Goal: Task Accomplishment & Management: Complete application form

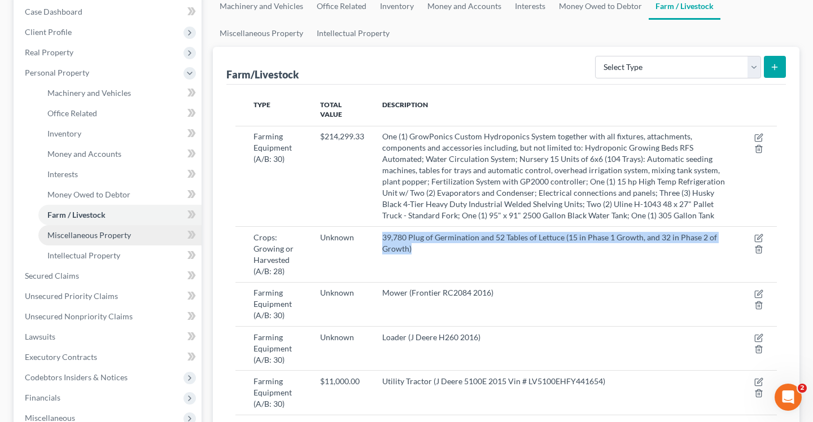
click at [75, 232] on span "Miscellaneous Property" at bounding box center [89, 235] width 84 height 10
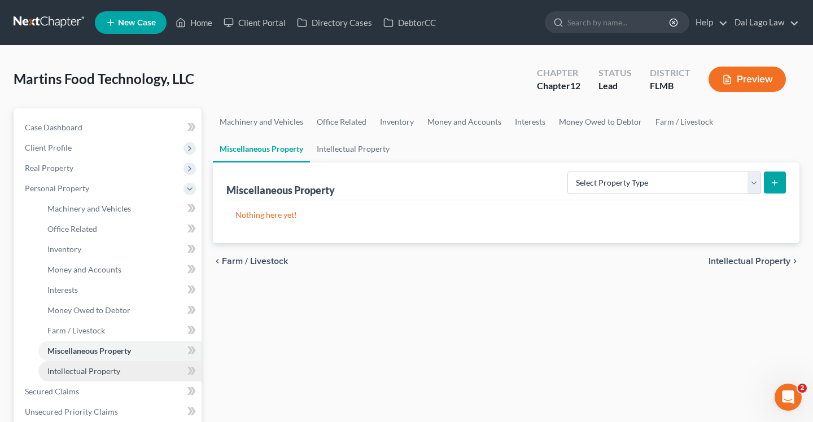
click at [92, 375] on span "Intellectual Property" at bounding box center [83, 371] width 73 height 10
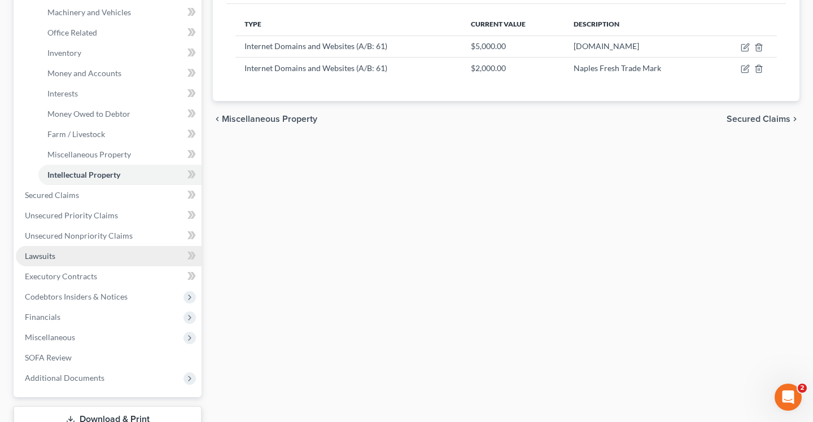
click at [86, 253] on link "Lawsuits" at bounding box center [109, 256] width 186 height 20
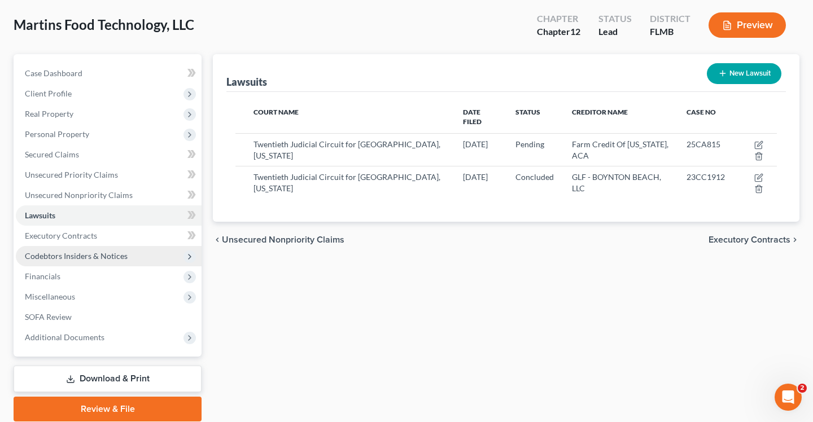
scroll to position [58, 0]
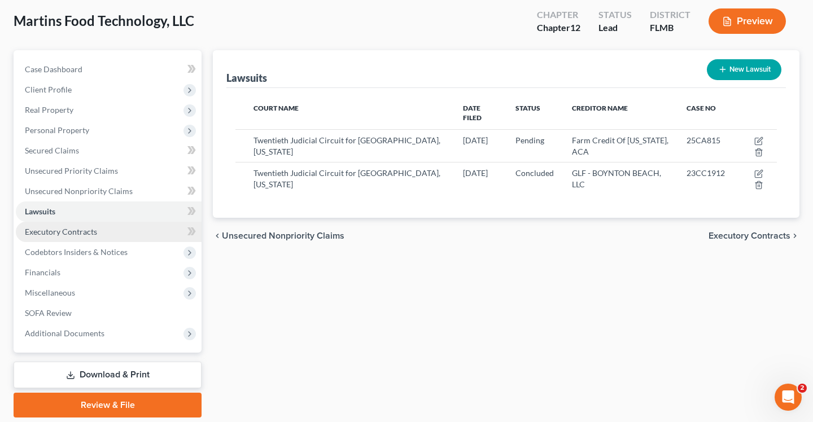
click at [69, 237] on link "Executory Contracts" at bounding box center [109, 232] width 186 height 20
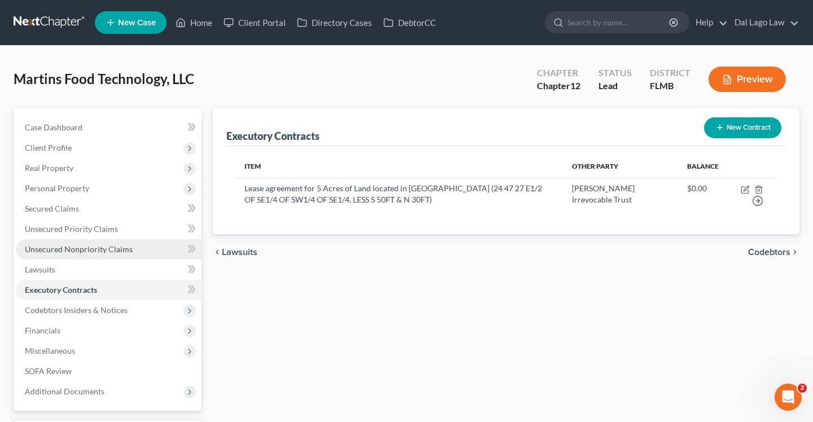
scroll to position [28, 0]
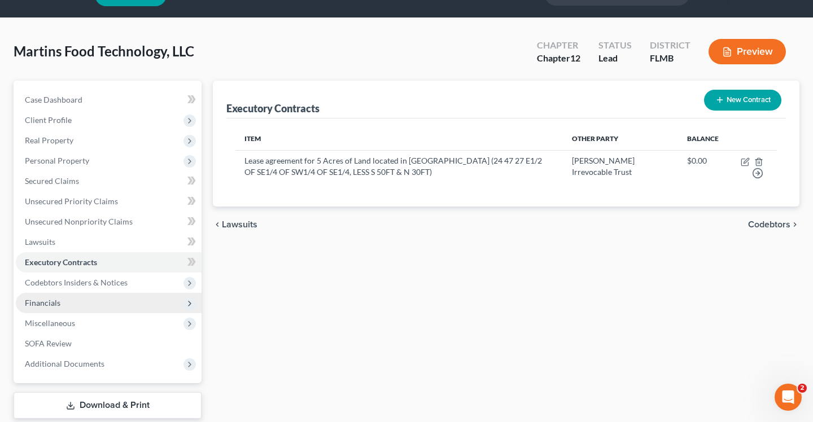
click at [80, 295] on span "Financials" at bounding box center [109, 303] width 186 height 20
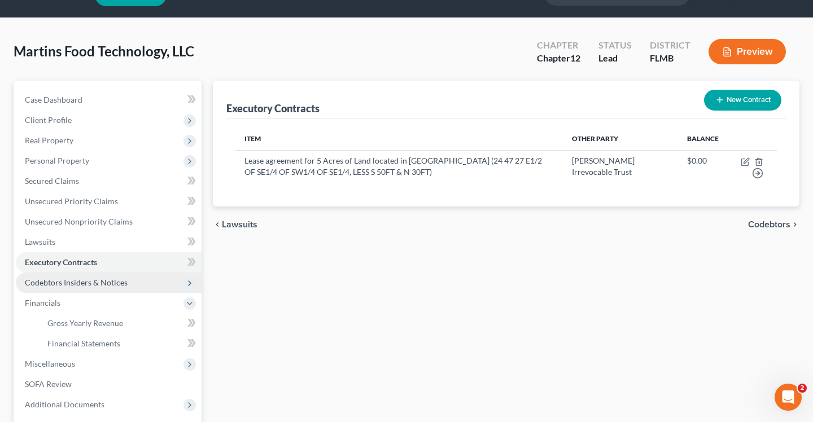
click at [85, 286] on span "Codebtors Insiders & Notices" at bounding box center [76, 283] width 103 height 10
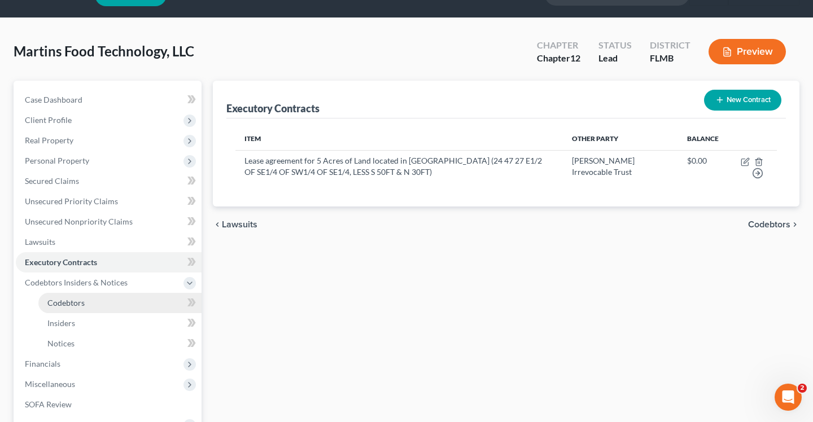
click at [112, 303] on link "Codebtors" at bounding box center [119, 303] width 163 height 20
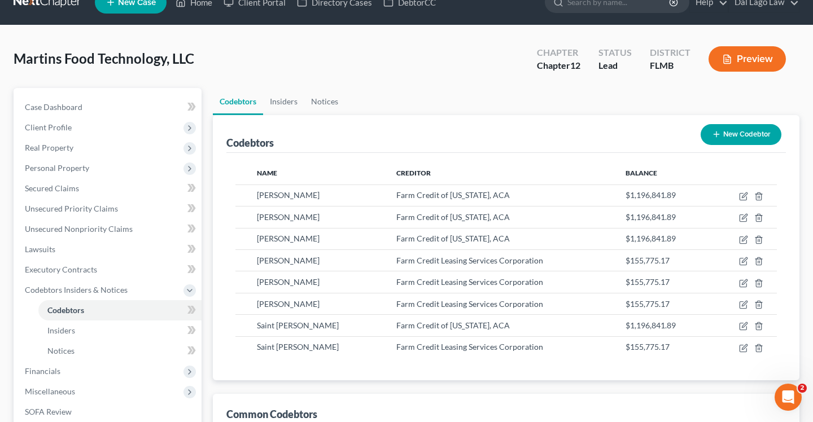
scroll to position [41, 0]
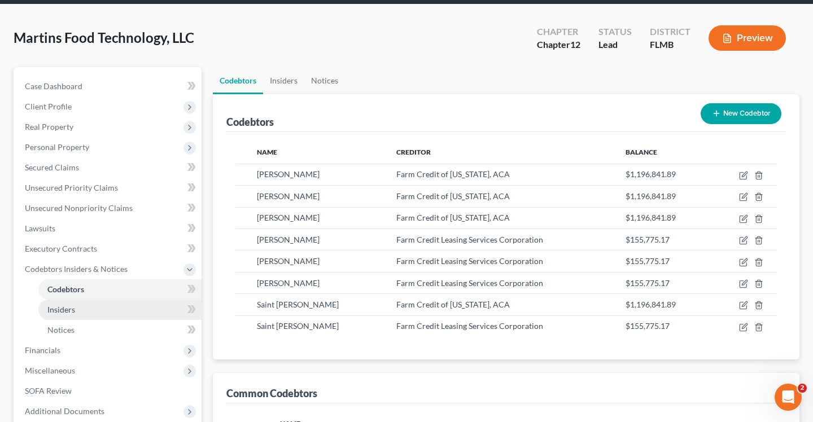
click at [97, 306] on link "Insiders" at bounding box center [119, 310] width 163 height 20
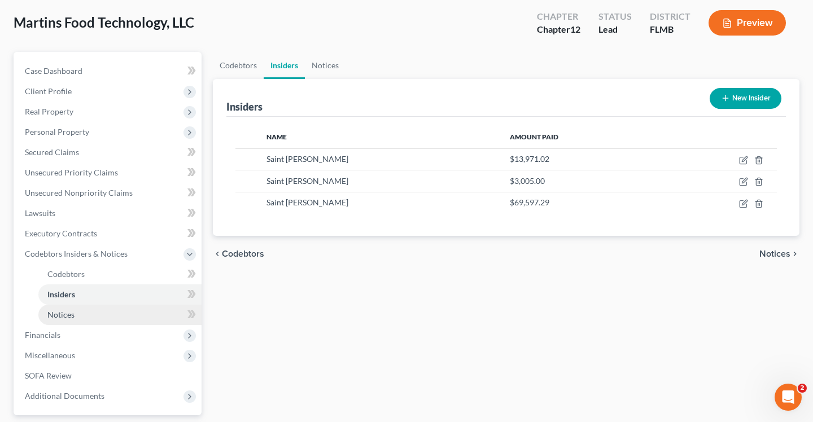
scroll to position [75, 0]
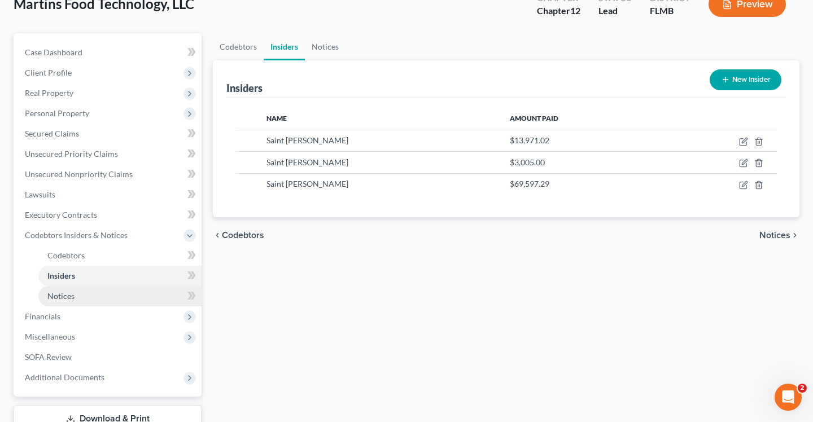
click at [89, 301] on link "Notices" at bounding box center [119, 296] width 163 height 20
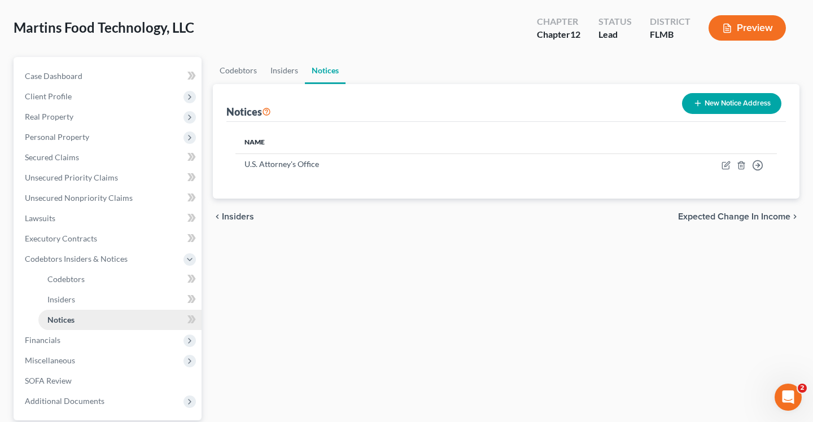
scroll to position [59, 0]
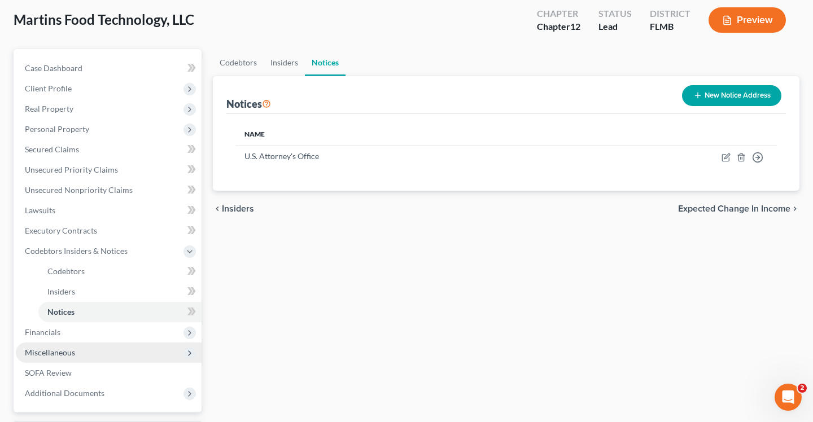
click at [84, 343] on span "Miscellaneous" at bounding box center [109, 353] width 186 height 20
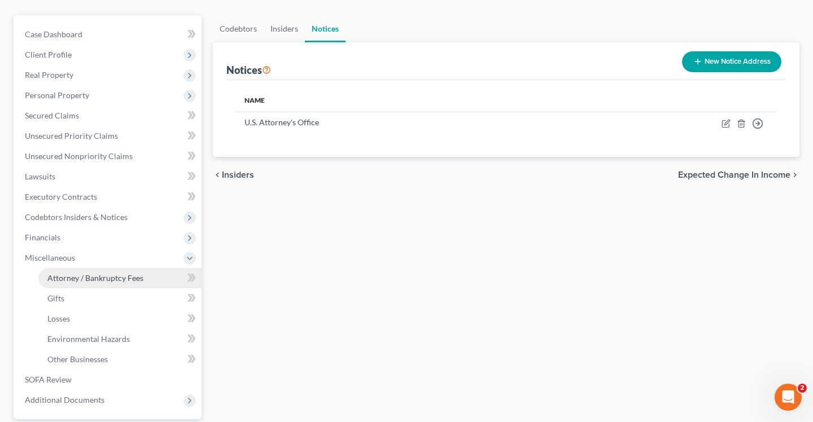
scroll to position [98, 0]
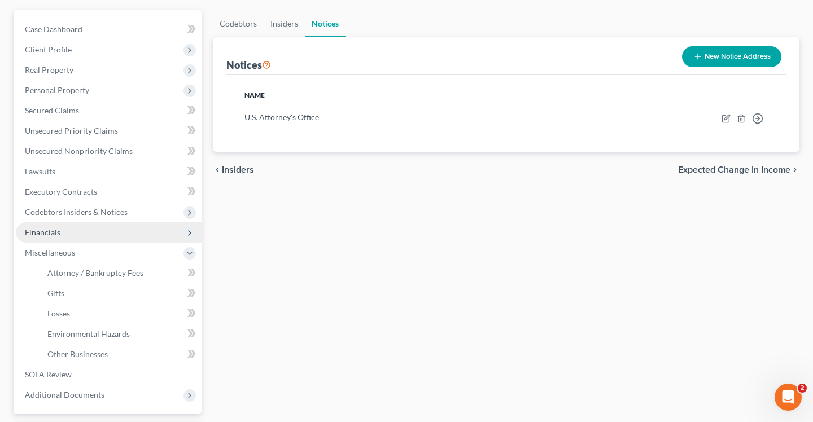
click at [78, 229] on span "Financials" at bounding box center [109, 232] width 186 height 20
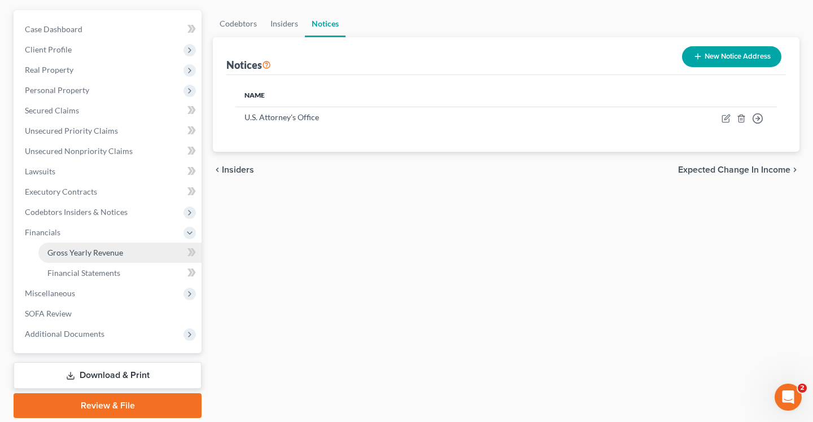
click at [99, 254] on span "Gross Yearly Revenue" at bounding box center [85, 253] width 76 height 10
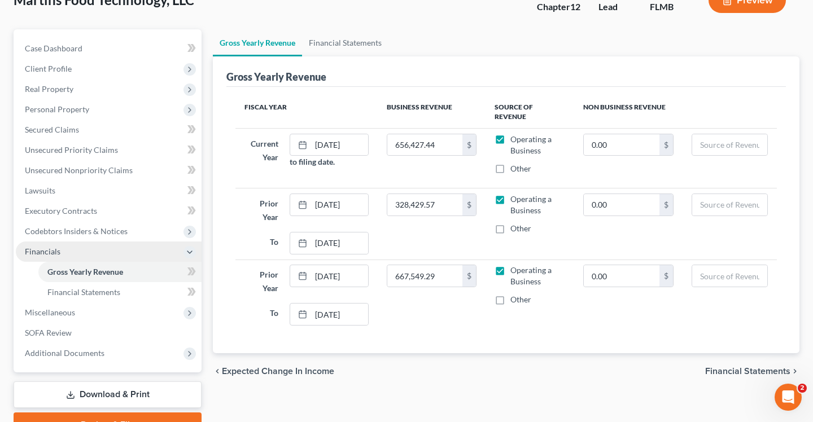
scroll to position [90, 0]
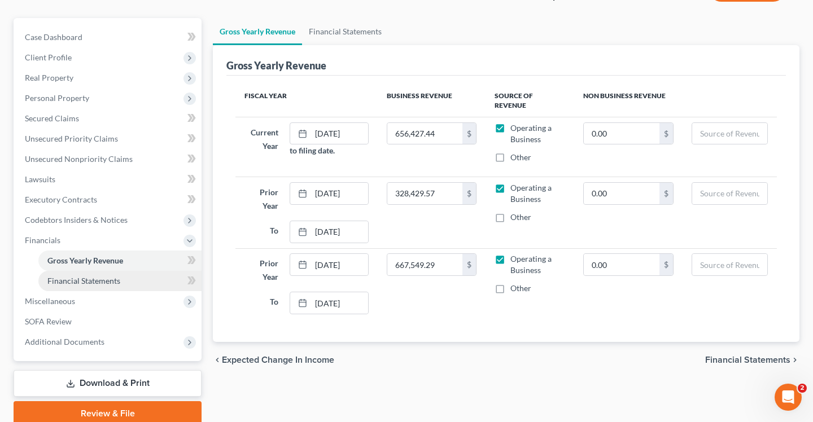
click at [100, 279] on span "Financial Statements" at bounding box center [83, 281] width 73 height 10
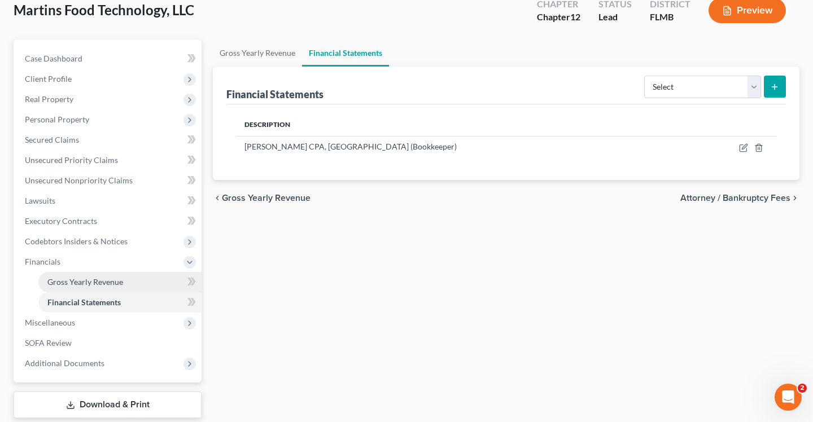
scroll to position [102, 0]
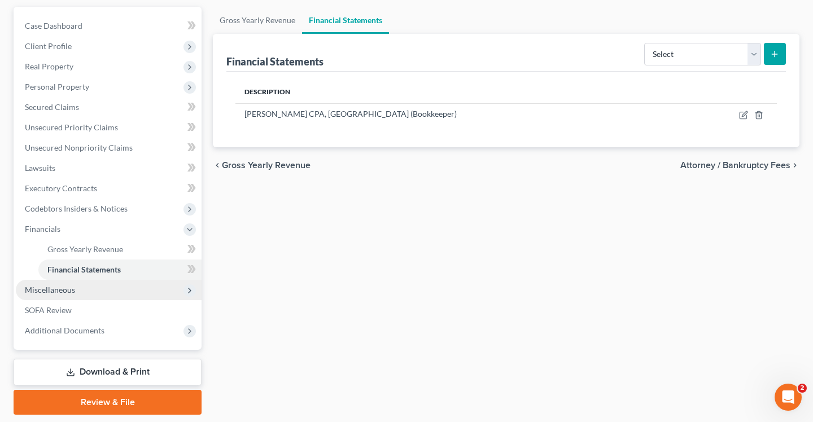
click at [86, 292] on span "Miscellaneous" at bounding box center [109, 290] width 186 height 20
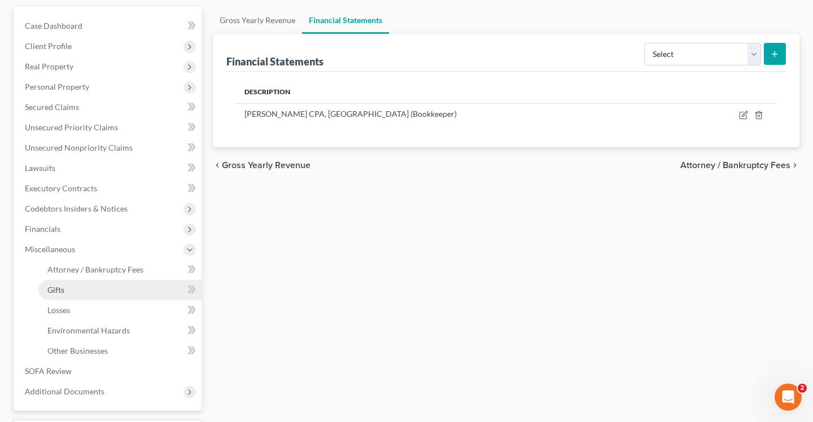
click at [95, 280] on link "Gifts" at bounding box center [119, 290] width 163 height 20
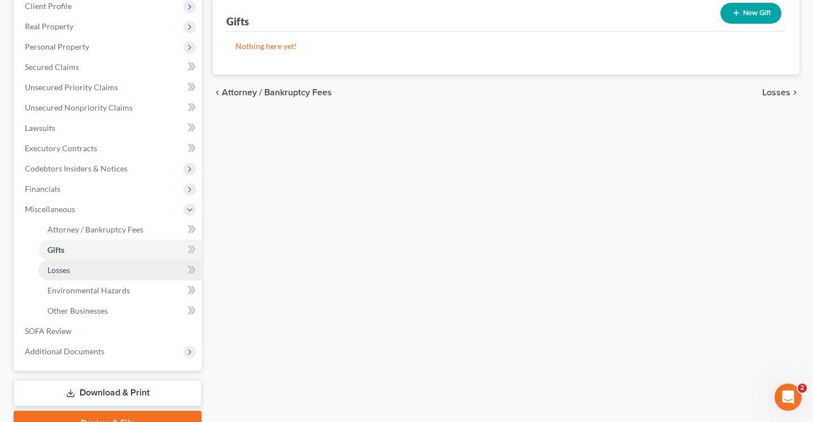
click at [94, 276] on link "Losses" at bounding box center [119, 270] width 163 height 20
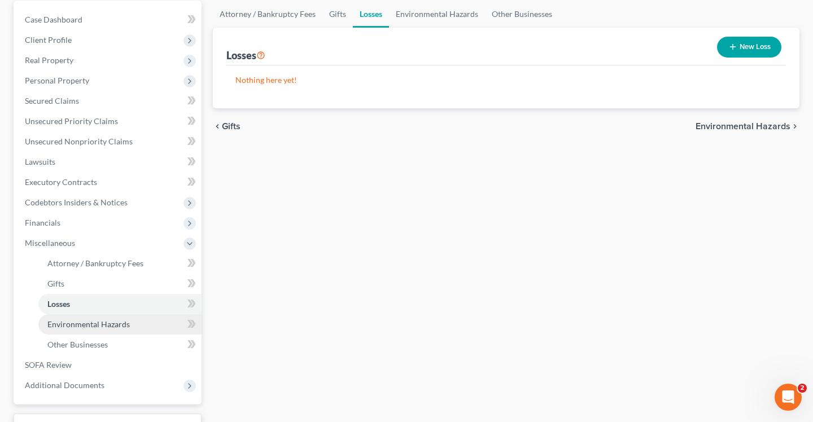
click at [102, 327] on span "Environmental Hazards" at bounding box center [88, 324] width 82 height 10
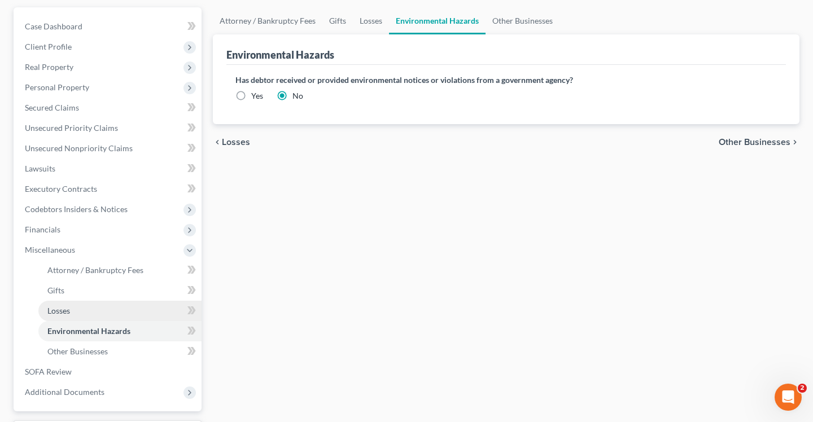
click at [90, 305] on link "Losses" at bounding box center [119, 311] width 163 height 20
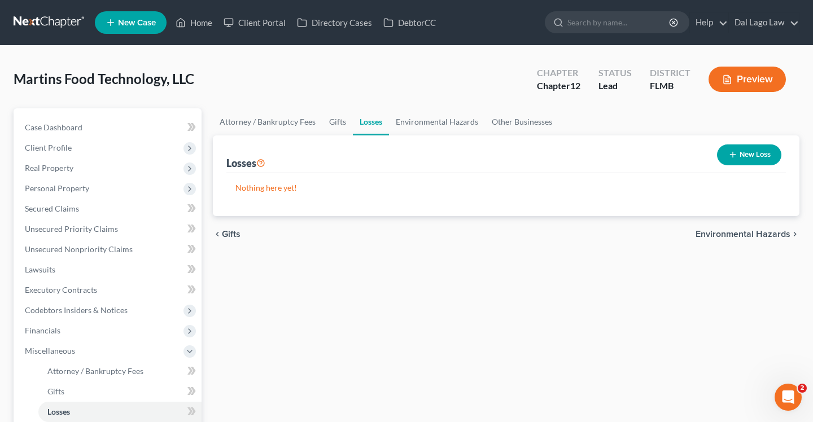
click at [741, 84] on button "Preview" at bounding box center [746, 79] width 77 height 25
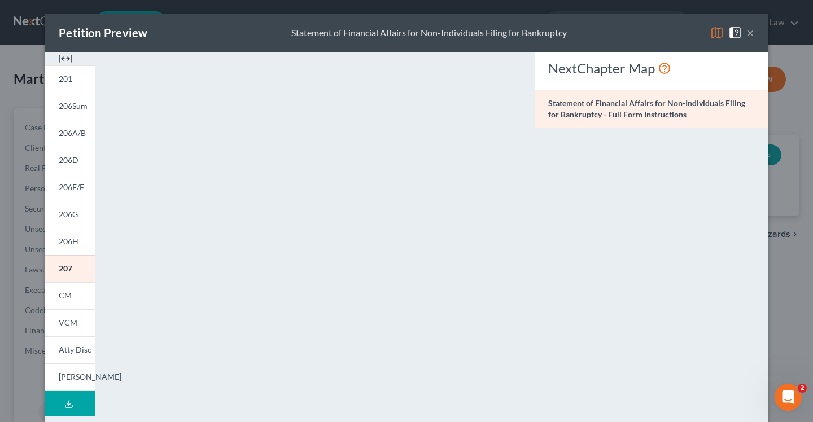
click at [752, 35] on button "×" at bounding box center [750, 33] width 8 height 14
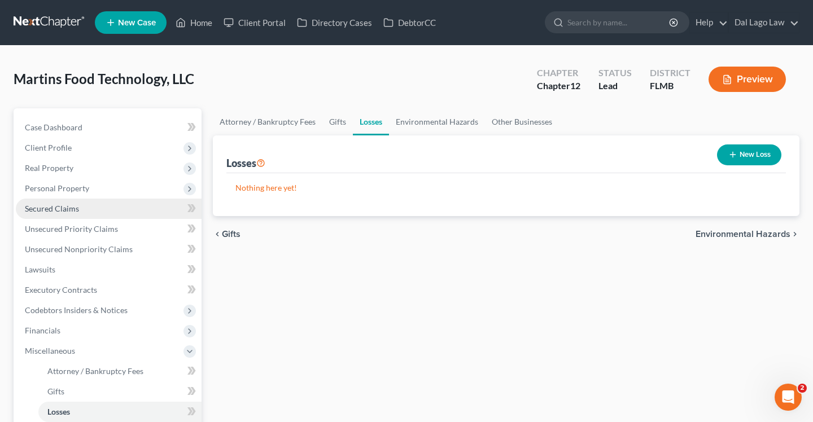
click at [80, 210] on link "Secured Claims" at bounding box center [109, 209] width 186 height 20
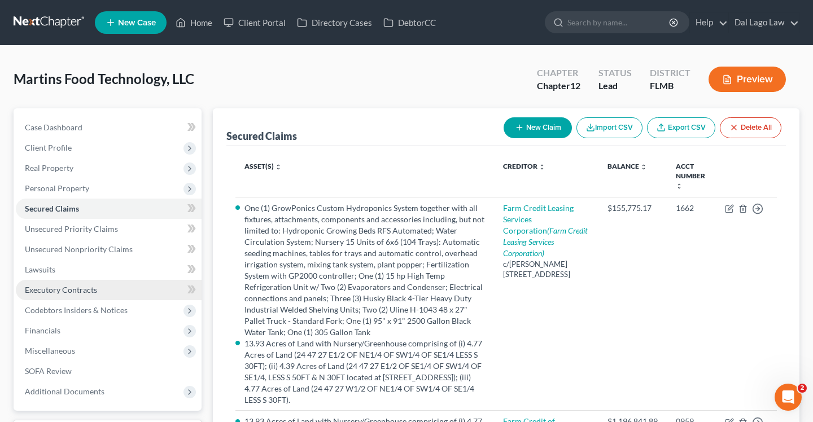
click at [86, 293] on span "Executory Contracts" at bounding box center [61, 290] width 72 height 10
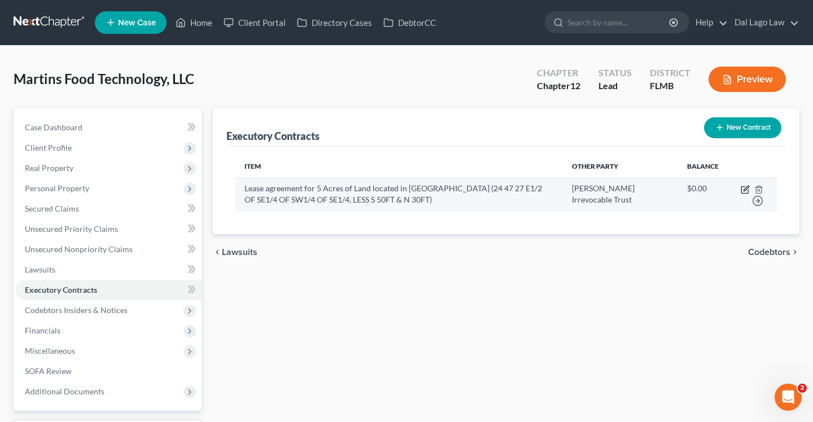
click at [743, 187] on icon "button" at bounding box center [744, 189] width 9 height 9
select select "2"
select select "9"
select select "0"
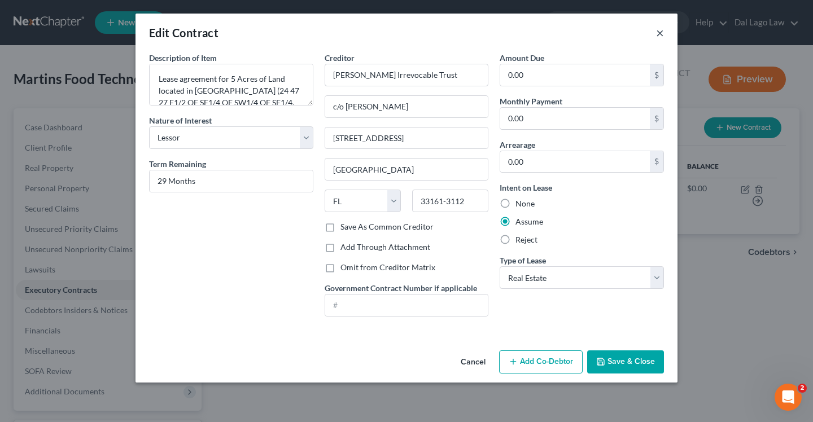
click at [657, 30] on button "×" at bounding box center [660, 33] width 8 height 14
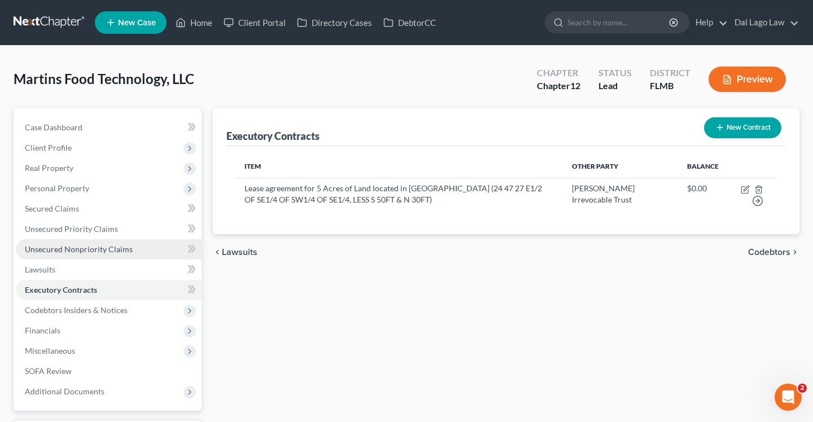
click at [96, 249] on span "Unsecured Nonpriority Claims" at bounding box center [79, 249] width 108 height 10
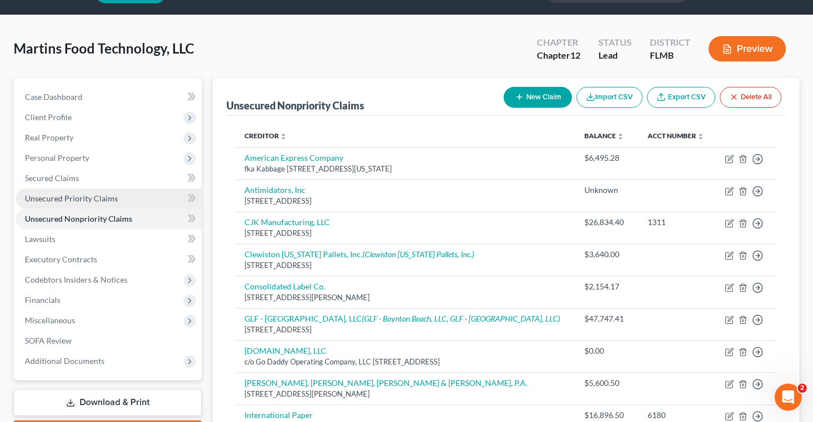
click at [82, 199] on span "Unsecured Priority Claims" at bounding box center [71, 199] width 93 height 10
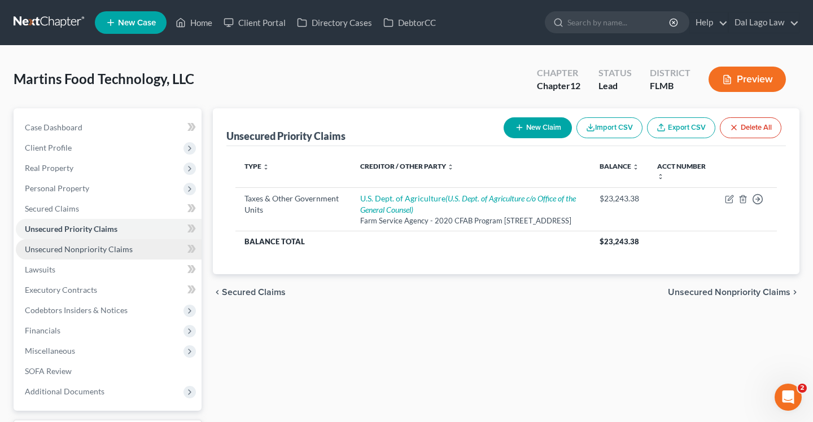
click at [144, 243] on link "Unsecured Nonpriority Claims" at bounding box center [109, 249] width 186 height 20
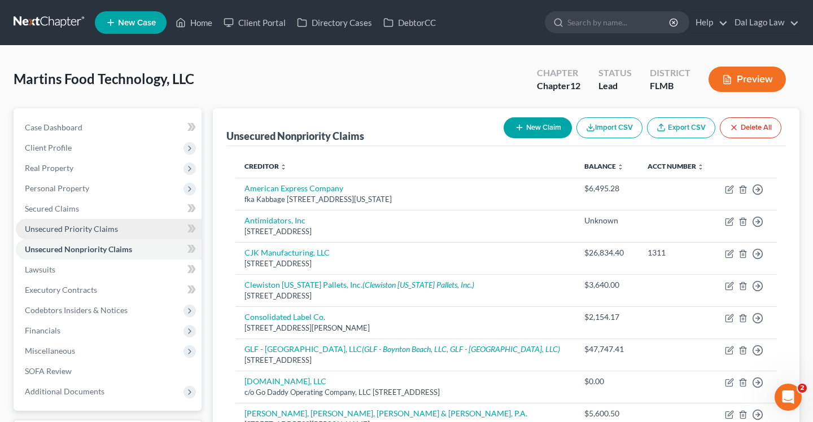
click at [114, 228] on span "Unsecured Priority Claims" at bounding box center [71, 229] width 93 height 10
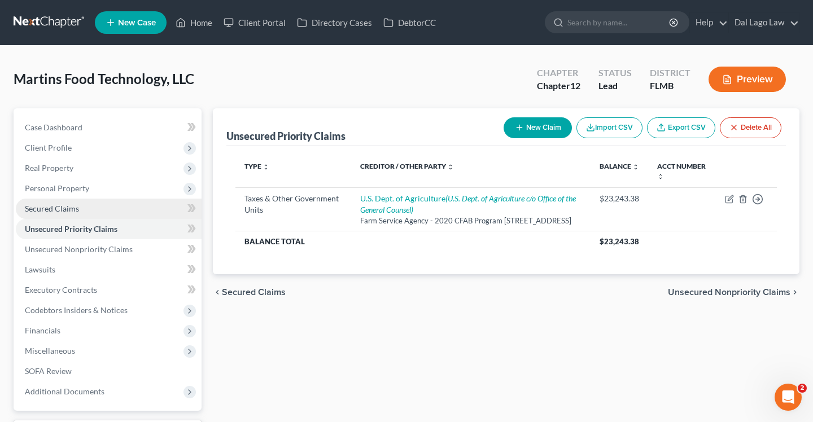
click at [89, 214] on link "Secured Claims" at bounding box center [109, 209] width 186 height 20
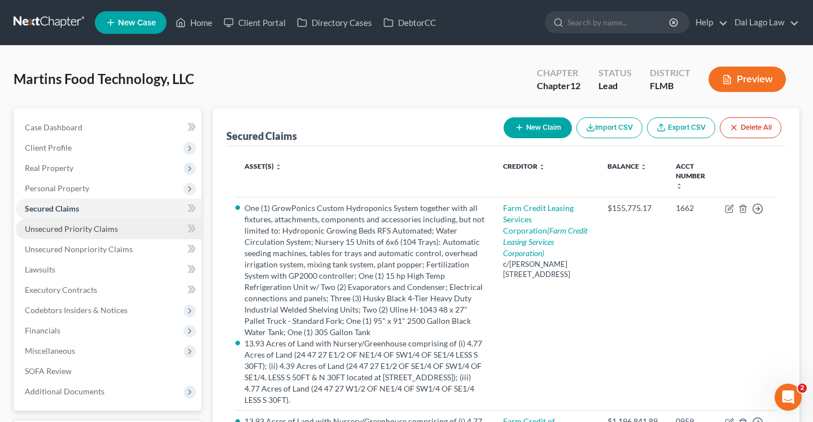
click at [86, 235] on link "Unsecured Priority Claims" at bounding box center [109, 229] width 186 height 20
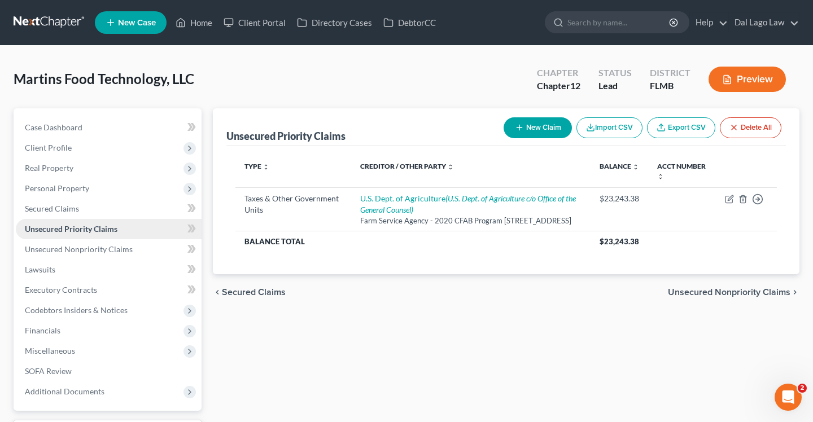
click at [84, 219] on link "Unsecured Priority Claims" at bounding box center [109, 229] width 186 height 20
click at [78, 202] on link "Secured Claims" at bounding box center [109, 209] width 186 height 20
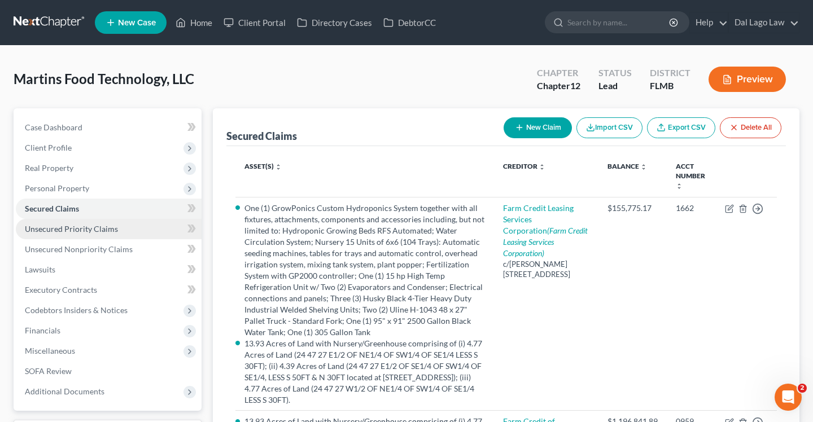
click at [55, 232] on span "Unsecured Priority Claims" at bounding box center [71, 229] width 93 height 10
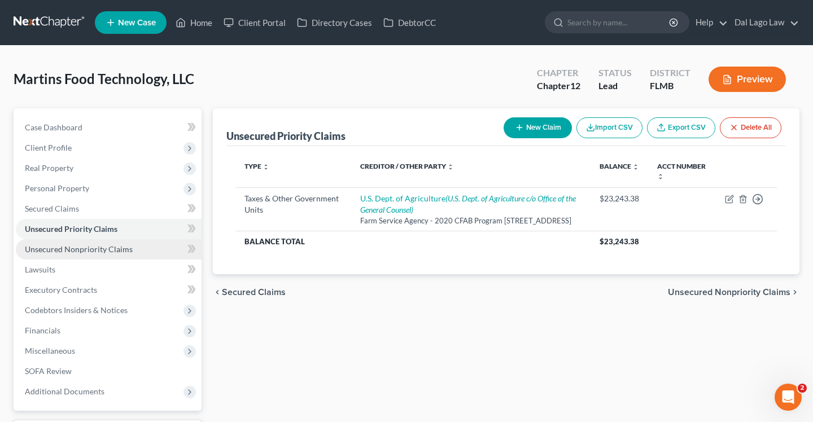
click at [58, 247] on span "Unsecured Nonpriority Claims" at bounding box center [79, 249] width 108 height 10
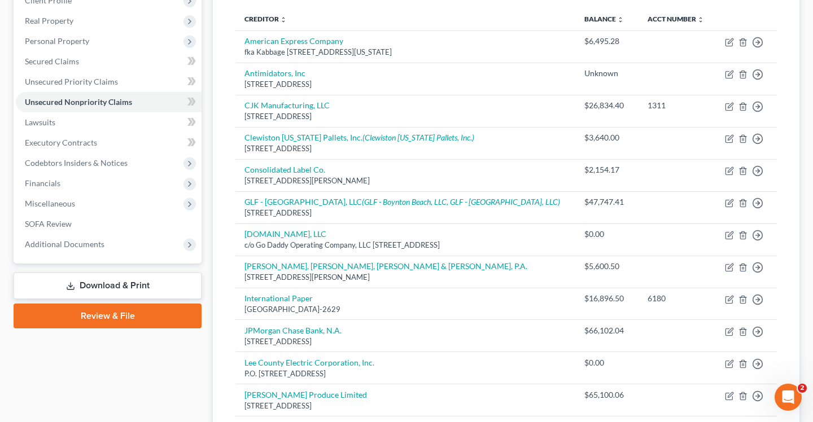
scroll to position [141, 0]
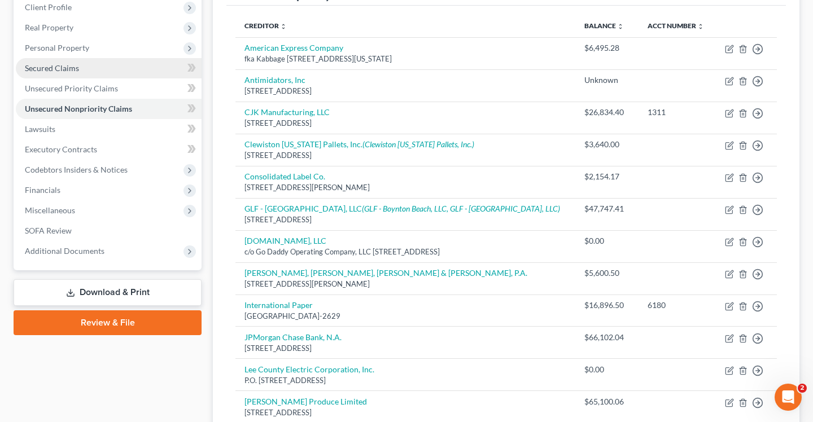
click at [51, 73] on link "Secured Claims" at bounding box center [109, 68] width 186 height 20
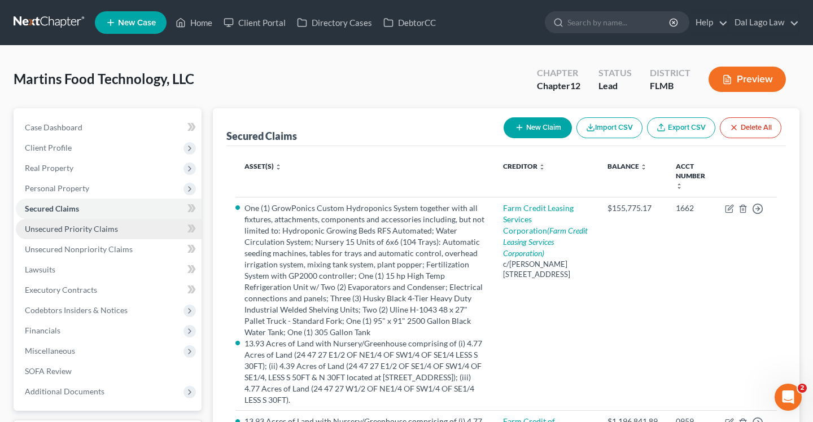
click at [73, 227] on span "Unsecured Priority Claims" at bounding box center [71, 229] width 93 height 10
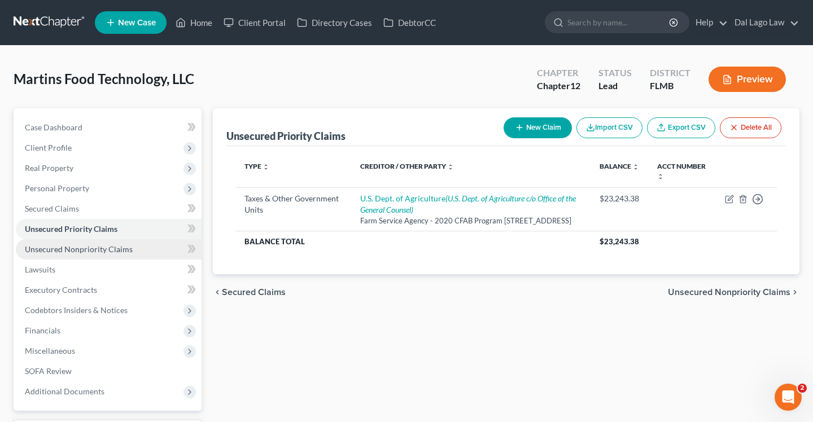
click at [111, 250] on span "Unsecured Nonpriority Claims" at bounding box center [79, 249] width 108 height 10
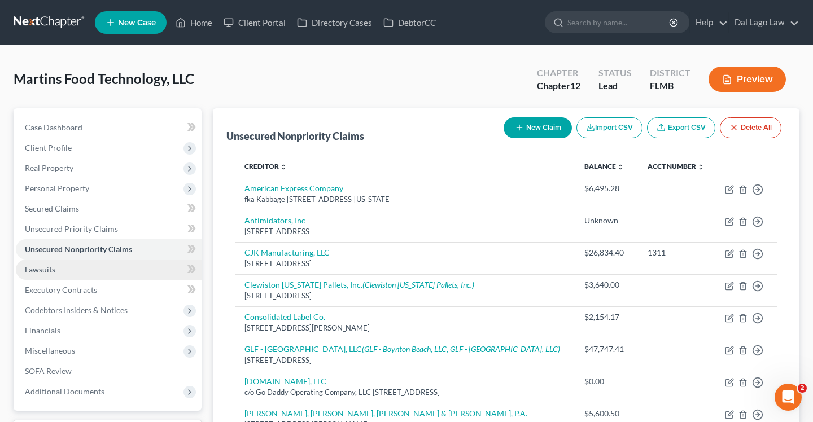
click at [80, 269] on link "Lawsuits" at bounding box center [109, 270] width 186 height 20
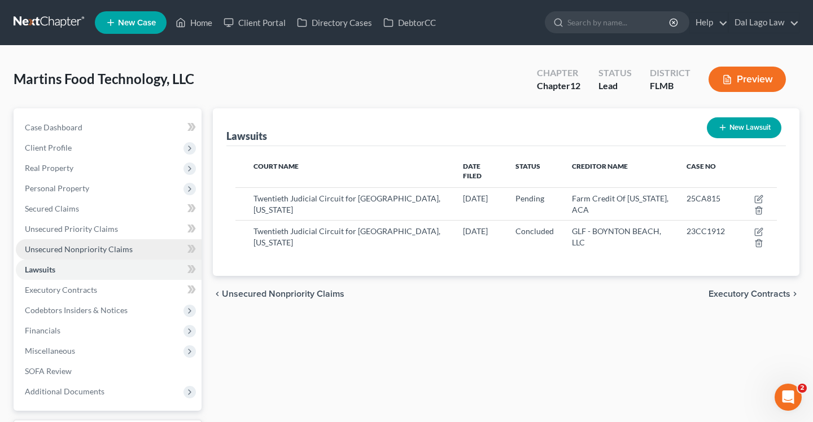
click at [82, 251] on span "Unsecured Nonpriority Claims" at bounding box center [79, 249] width 108 height 10
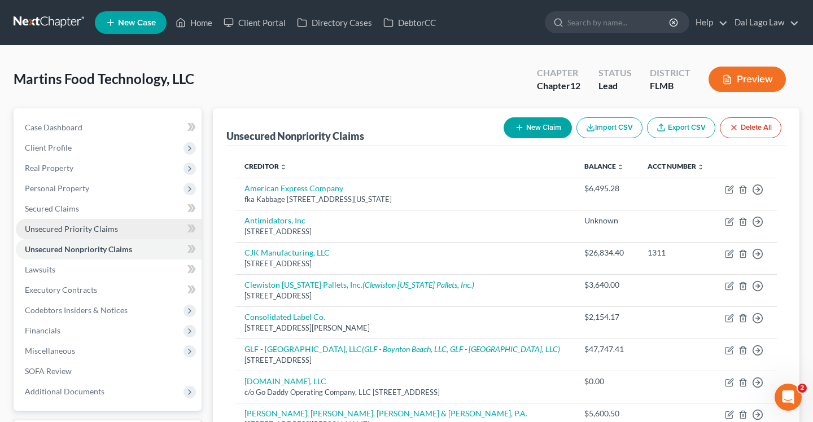
click at [72, 228] on span "Unsecured Priority Claims" at bounding box center [71, 229] width 93 height 10
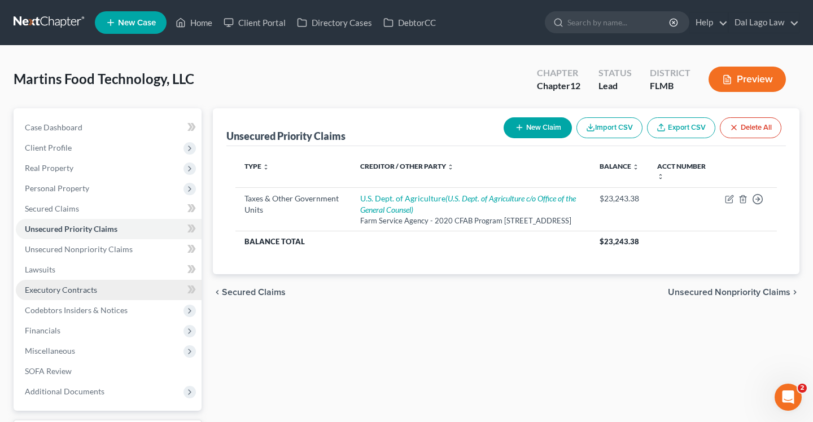
scroll to position [12, 0]
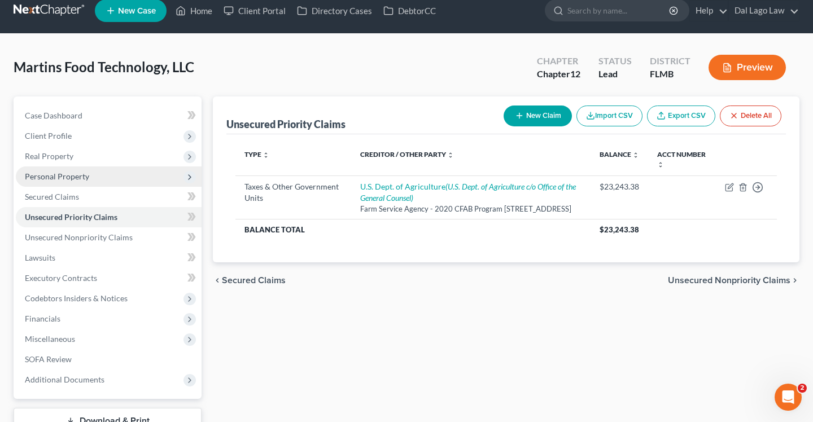
click at [74, 168] on span "Personal Property" at bounding box center [109, 176] width 186 height 20
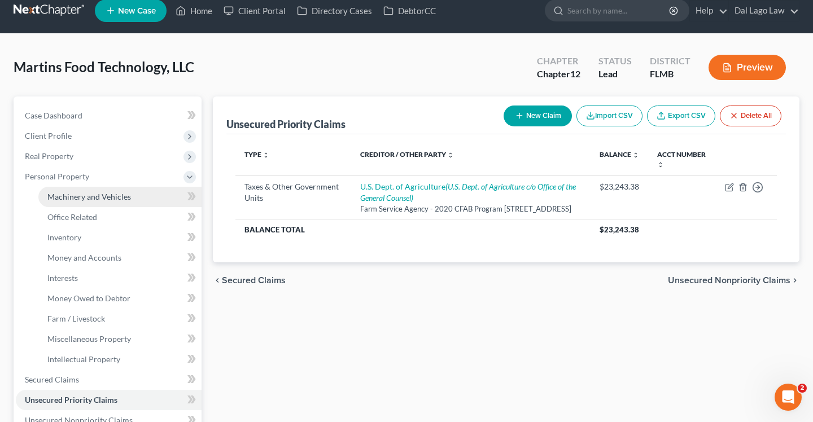
click at [112, 196] on span "Machinery and Vehicles" at bounding box center [89, 197] width 84 height 10
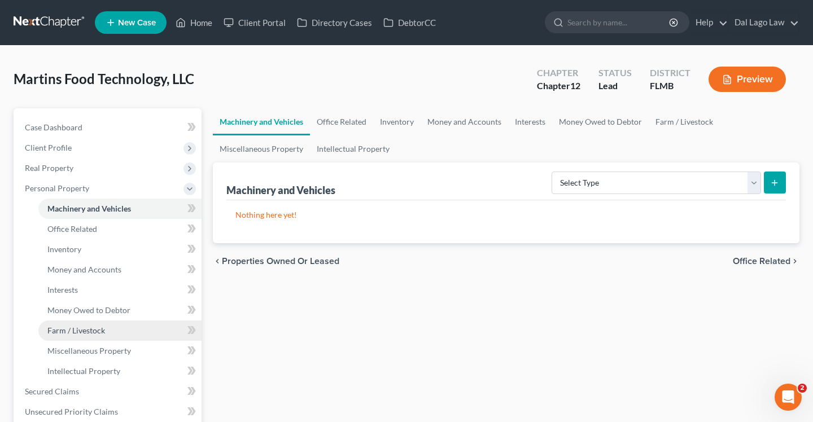
click at [85, 333] on span "Farm / Livestock" at bounding box center [76, 331] width 58 height 10
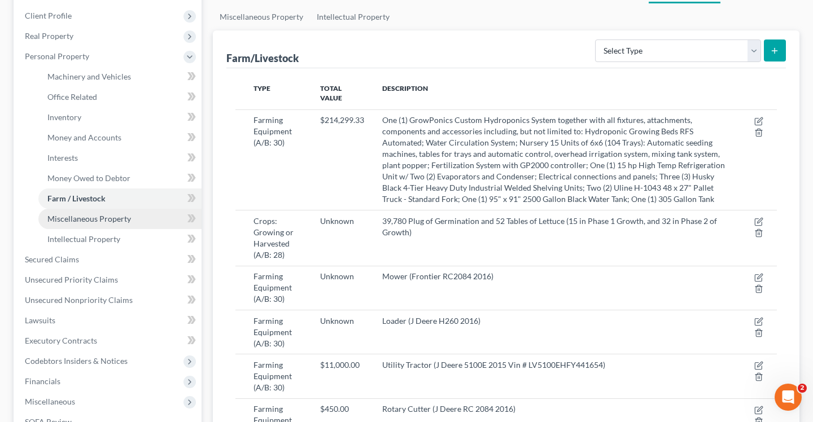
scroll to position [129, 0]
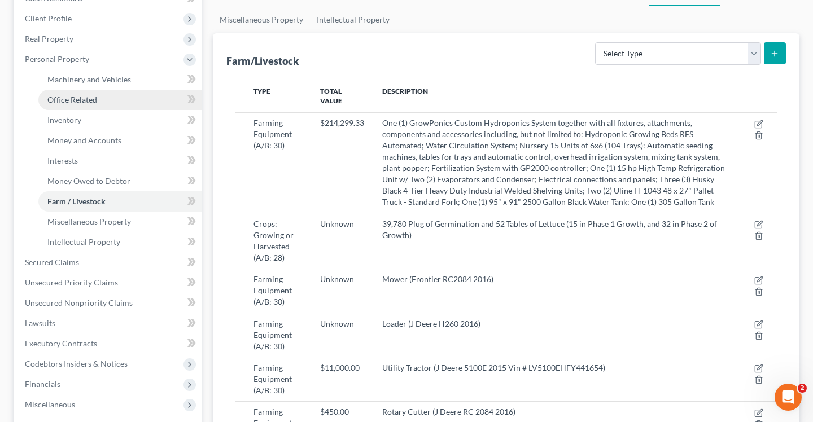
click at [97, 99] on link "Office Related" at bounding box center [119, 100] width 163 height 20
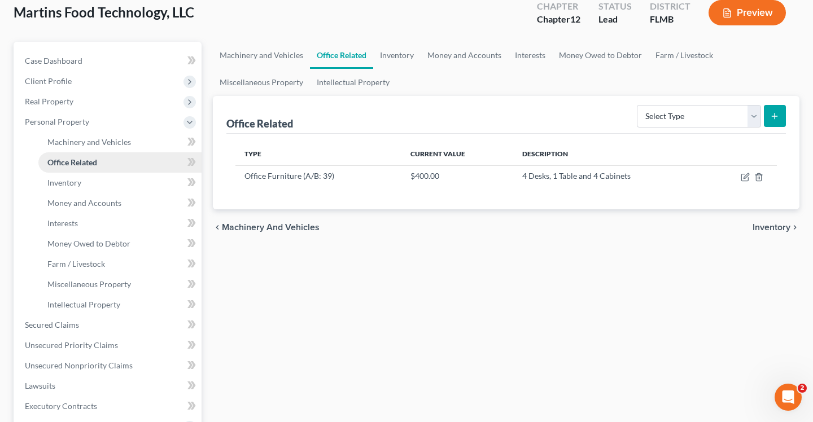
scroll to position [72, 0]
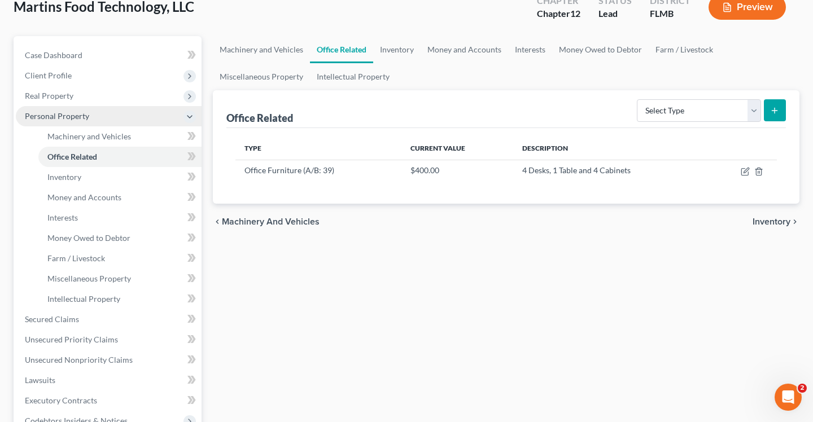
click at [93, 120] on span "Personal Property" at bounding box center [109, 116] width 186 height 20
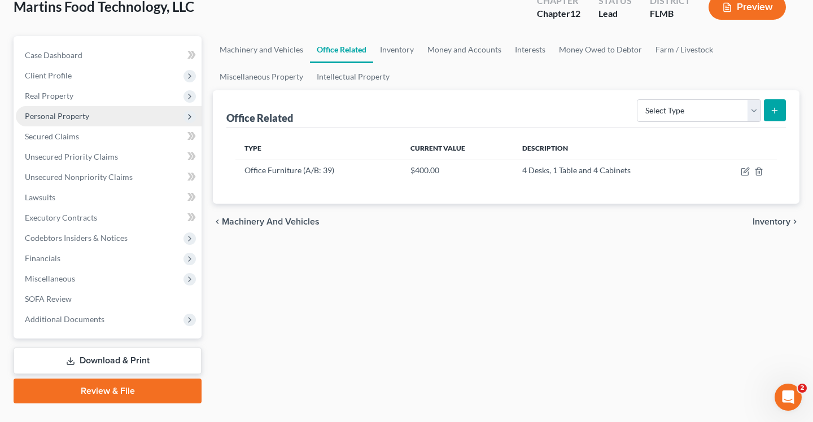
click at [102, 117] on span "Personal Property" at bounding box center [109, 116] width 186 height 20
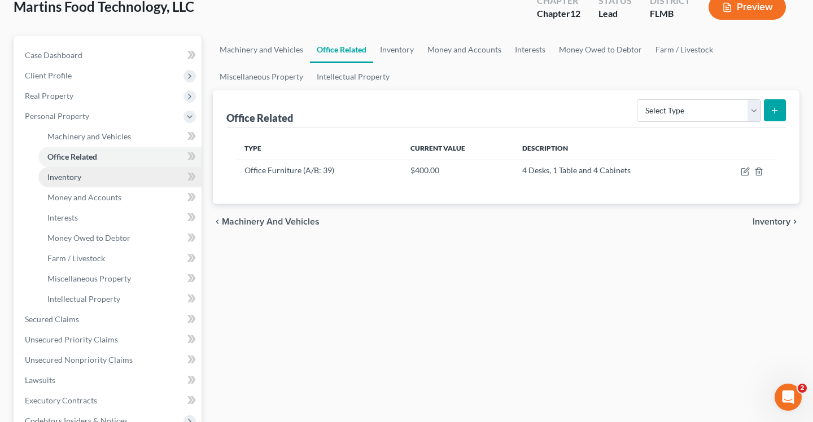
click at [106, 174] on link "Inventory" at bounding box center [119, 177] width 163 height 20
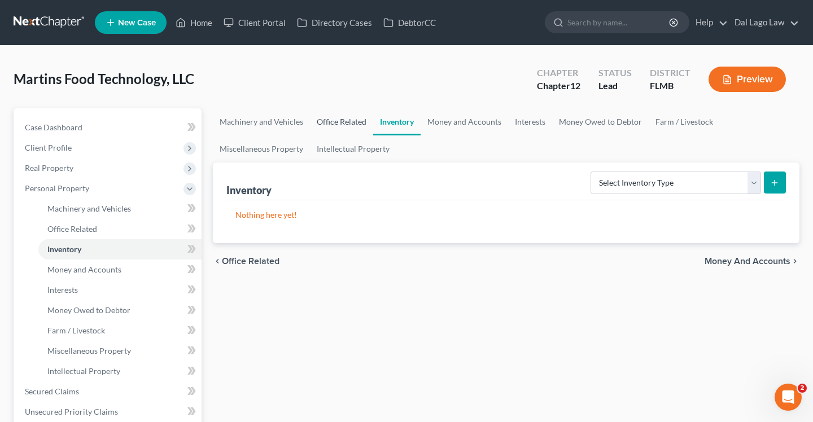
click at [331, 117] on link "Office Related" at bounding box center [341, 121] width 63 height 27
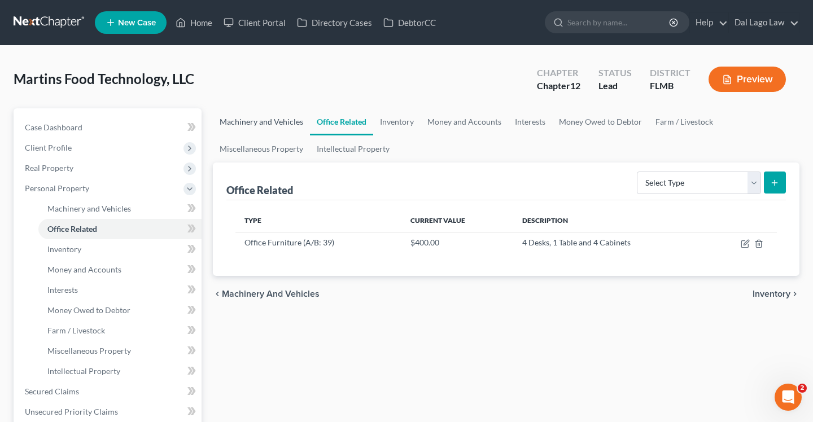
click at [276, 120] on link "Machinery and Vehicles" at bounding box center [261, 121] width 97 height 27
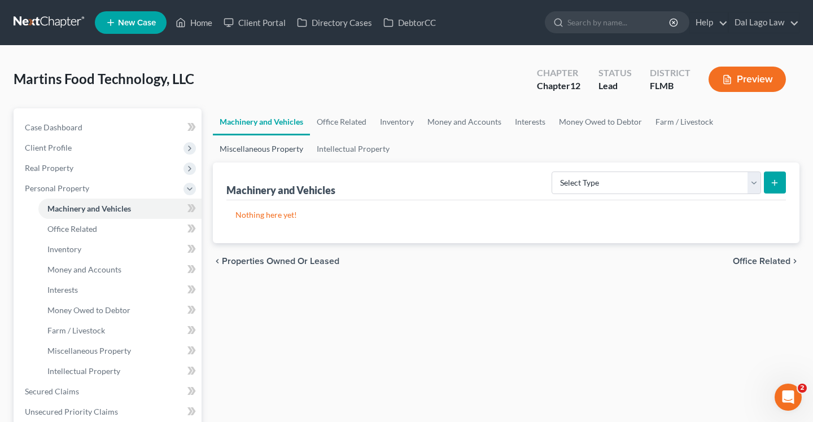
click at [275, 147] on link "Miscellaneous Property" at bounding box center [261, 148] width 97 height 27
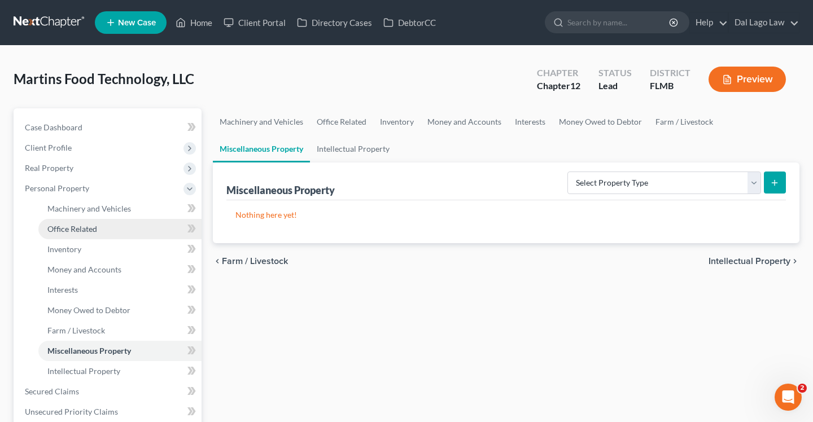
click at [125, 223] on link "Office Related" at bounding box center [119, 229] width 163 height 20
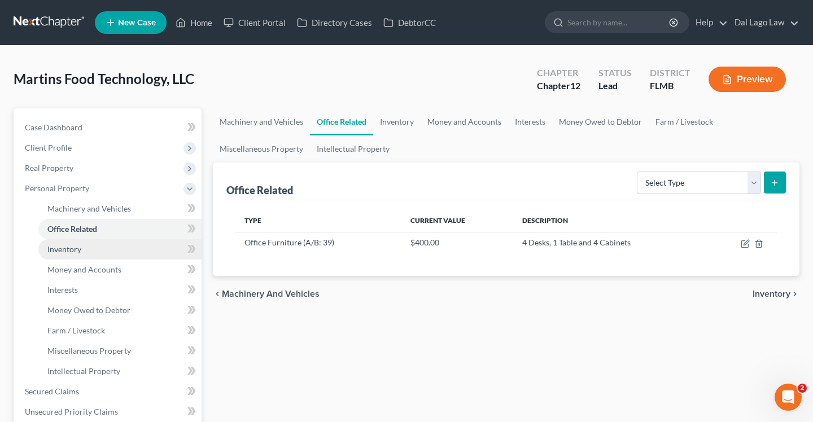
click at [104, 253] on link "Inventory" at bounding box center [119, 249] width 163 height 20
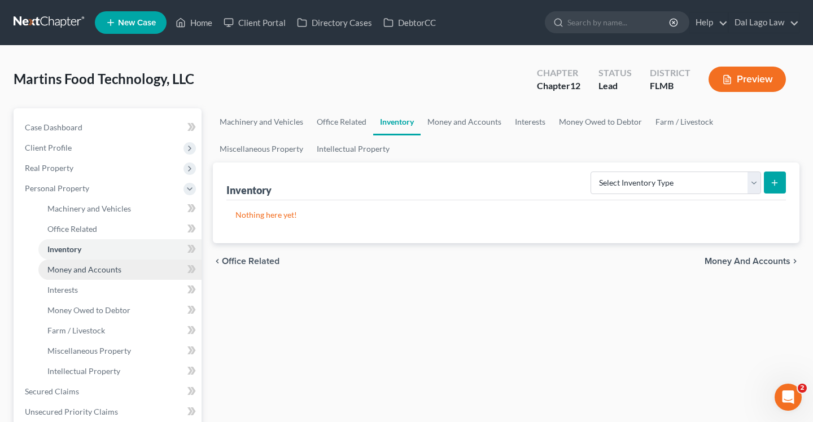
click at [103, 270] on span "Money and Accounts" at bounding box center [84, 270] width 74 height 10
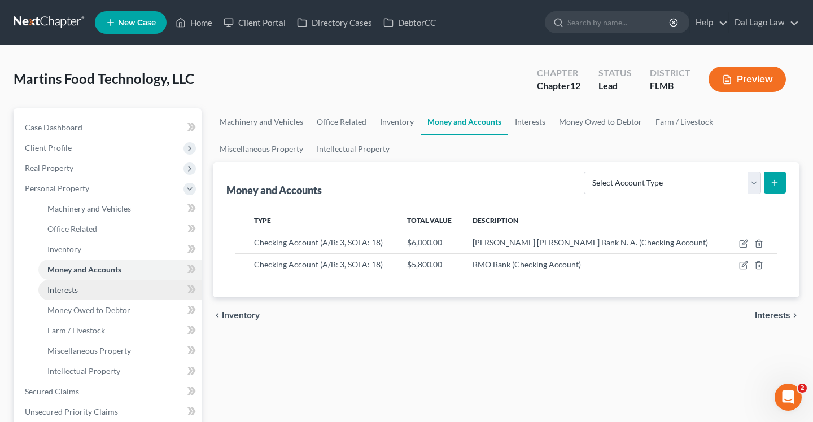
click at [95, 289] on link "Interests" at bounding box center [119, 290] width 163 height 20
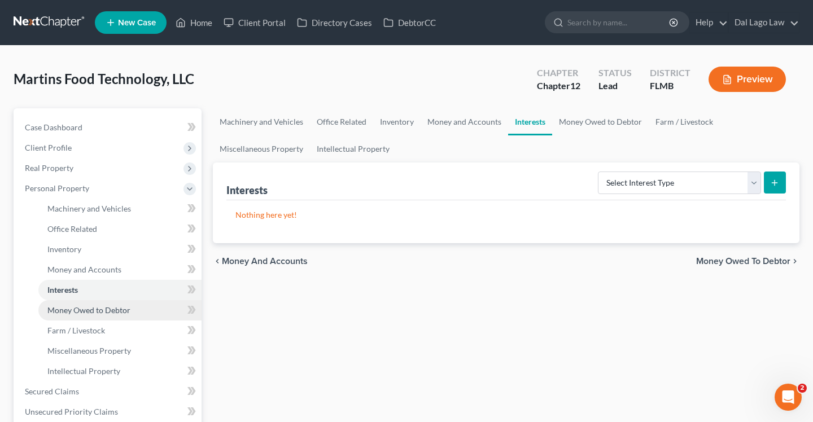
click at [91, 306] on span "Money Owed to Debtor" at bounding box center [88, 310] width 83 height 10
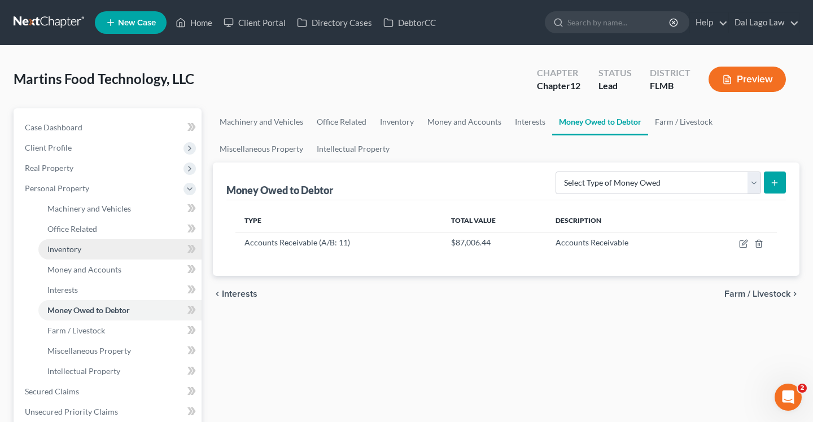
click at [91, 247] on link "Inventory" at bounding box center [119, 249] width 163 height 20
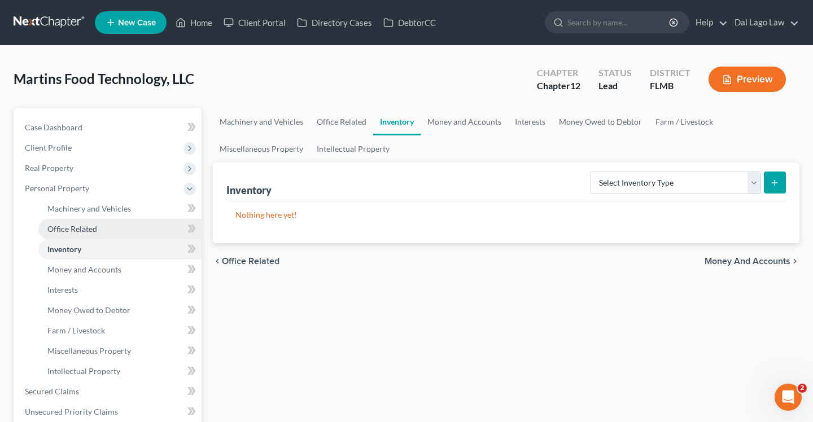
click at [86, 226] on span "Office Related" at bounding box center [72, 229] width 50 height 10
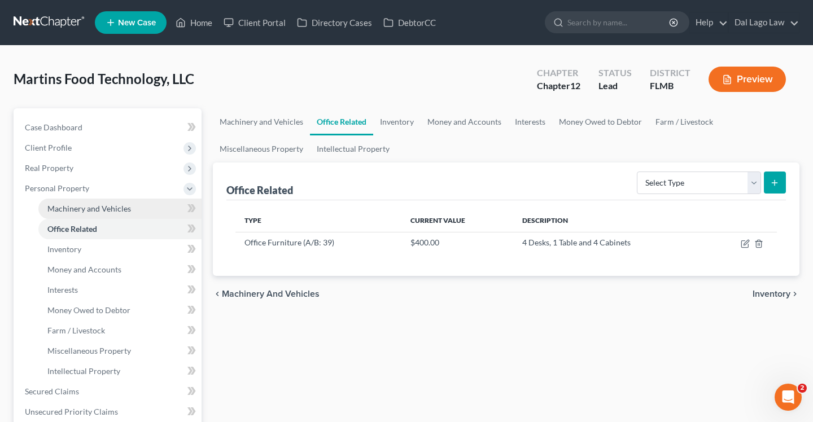
click at [90, 207] on span "Machinery and Vehicles" at bounding box center [89, 209] width 84 height 10
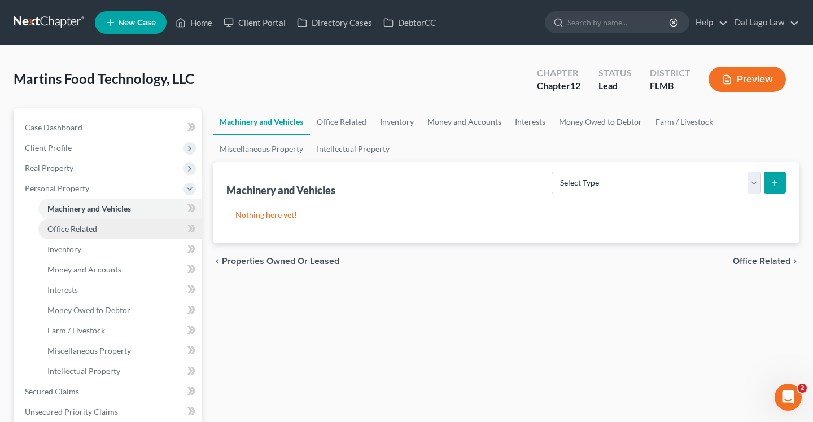
click at [83, 231] on span "Office Related" at bounding box center [72, 229] width 50 height 10
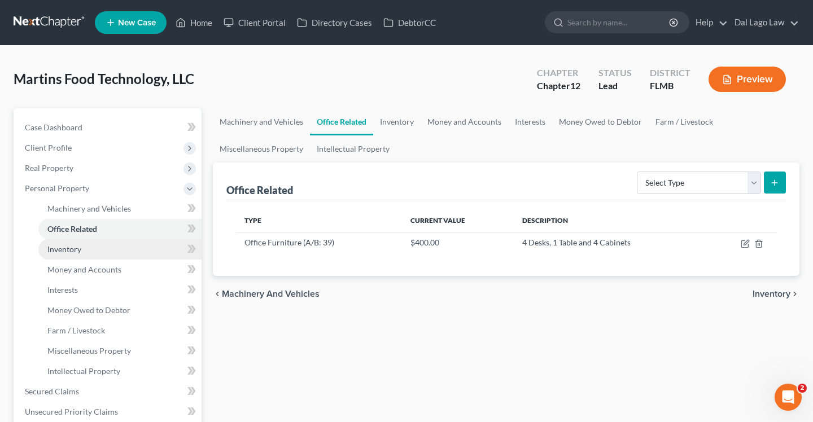
click at [92, 253] on link "Inventory" at bounding box center [119, 249] width 163 height 20
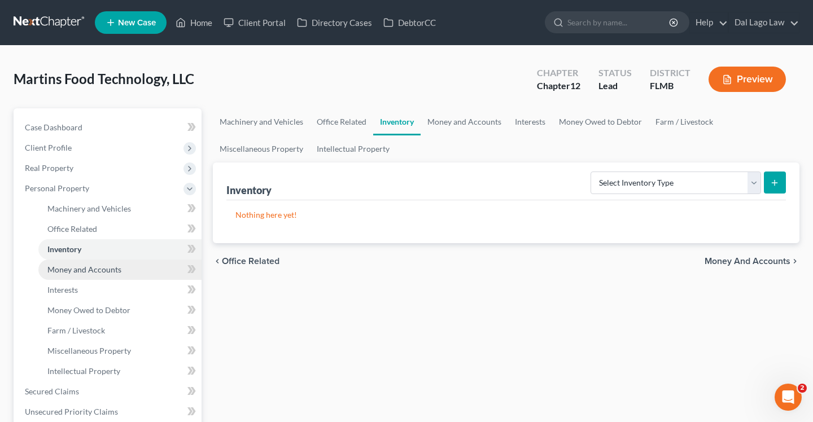
click at [93, 266] on span "Money and Accounts" at bounding box center [84, 270] width 74 height 10
